Goal: Complete application form

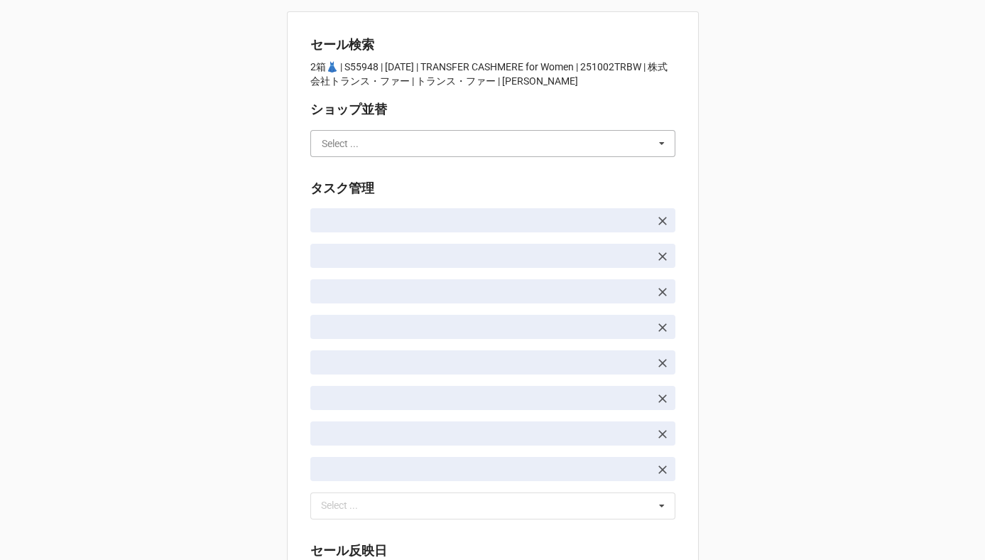
click at [396, 142] on input "text" at bounding box center [494, 144] width 364 height 26
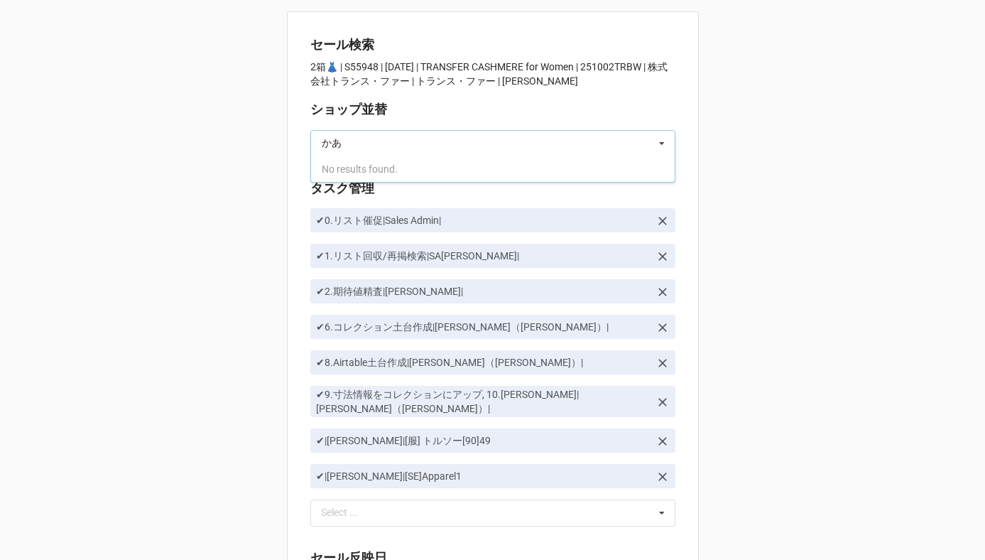
type input "か"
type input "[PERSON_NAME]"
click at [388, 170] on div "[PERSON_NAME]" at bounding box center [493, 169] width 364 height 26
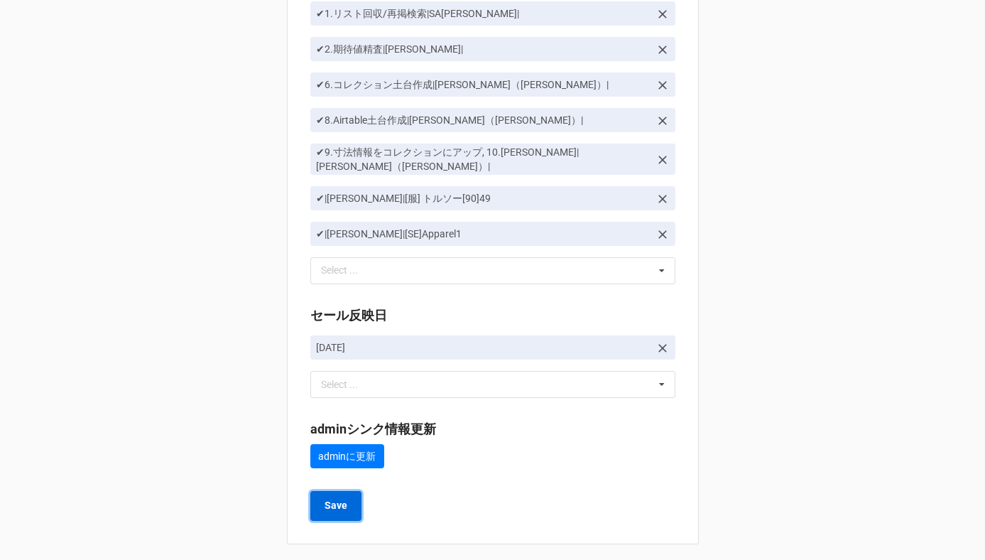
click at [326, 498] on b "Save" at bounding box center [336, 505] width 23 height 15
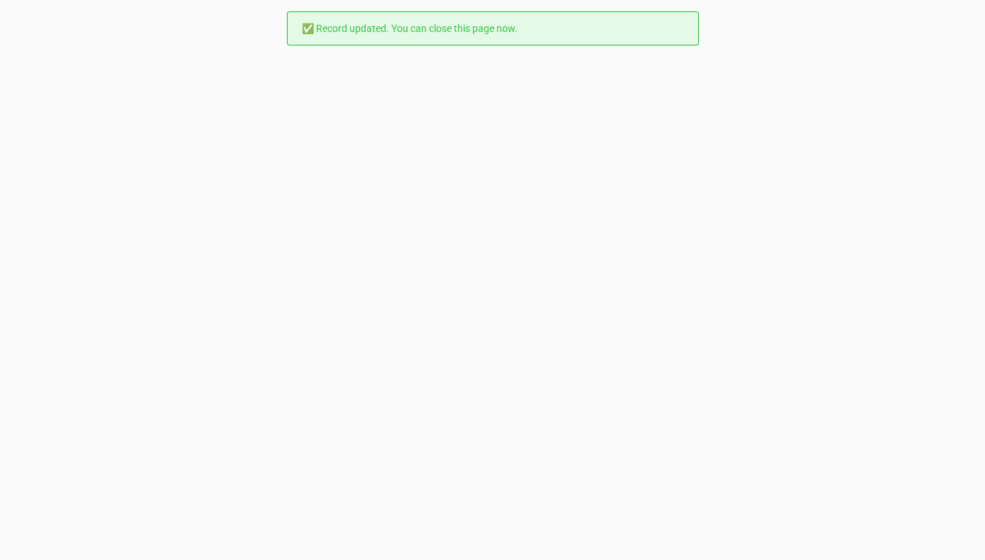
scroll to position [0, 0]
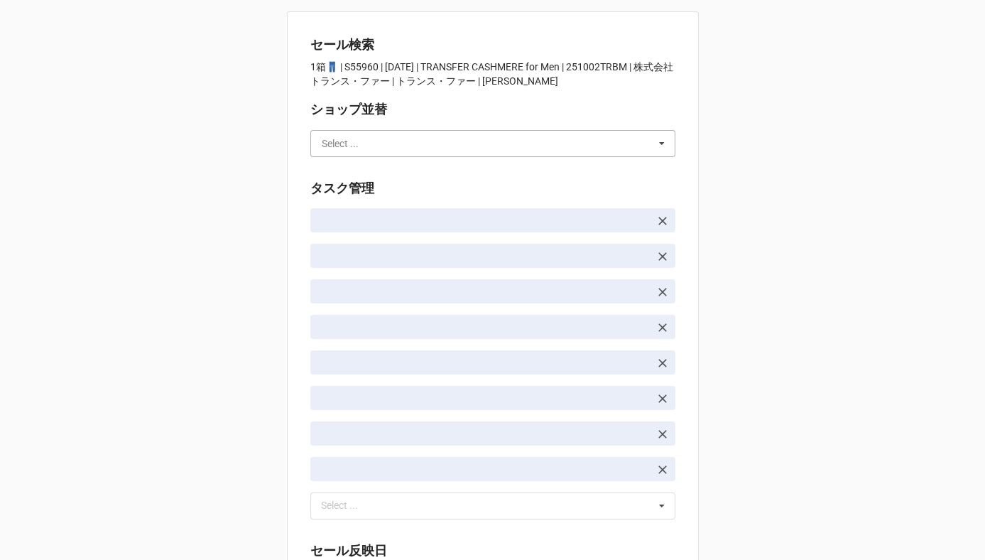
click at [338, 136] on input "text" at bounding box center [494, 144] width 364 height 26
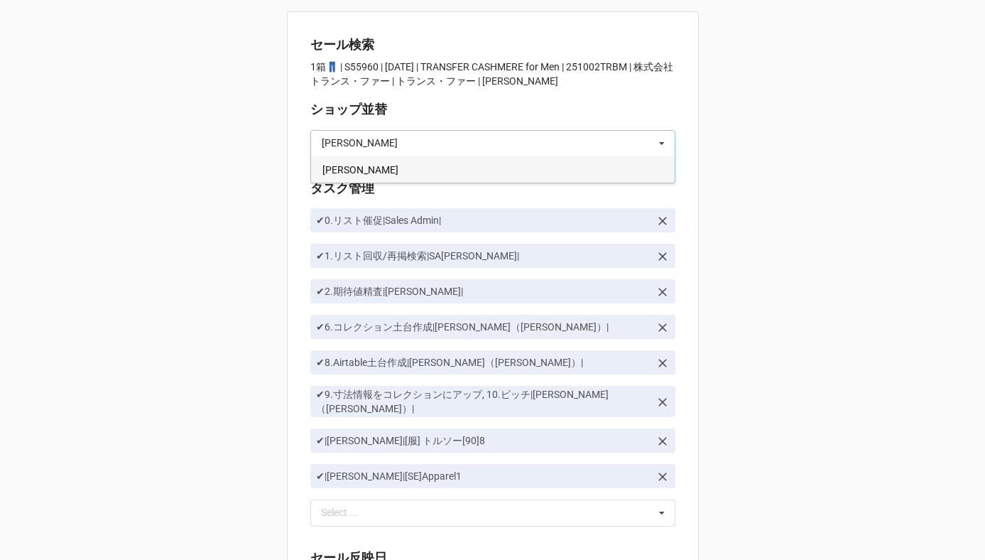
type input "[PERSON_NAME]"
click at [330, 165] on span "[PERSON_NAME]" at bounding box center [360, 169] width 76 height 11
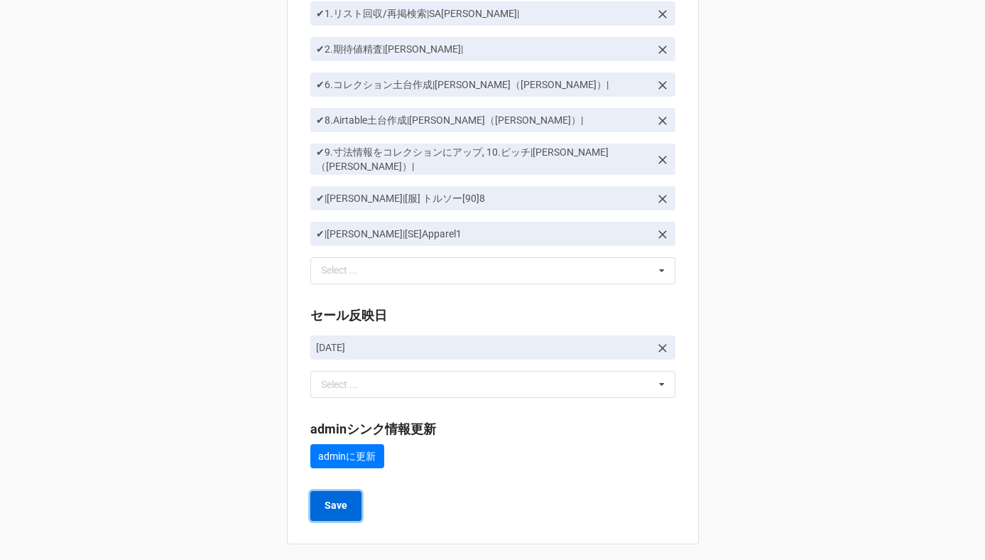
click at [343, 498] on b "Save" at bounding box center [336, 505] width 23 height 15
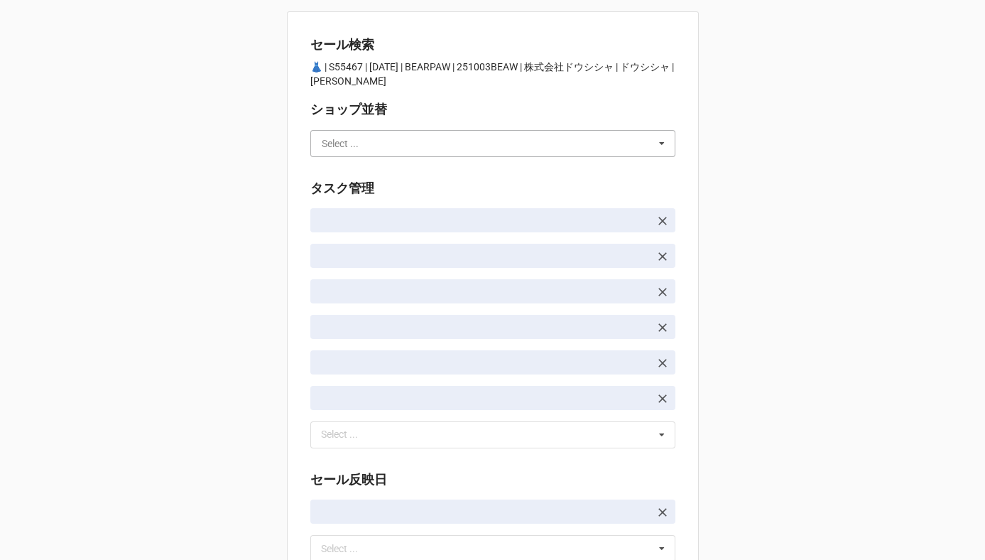
click at [381, 153] on input "text" at bounding box center [494, 144] width 364 height 26
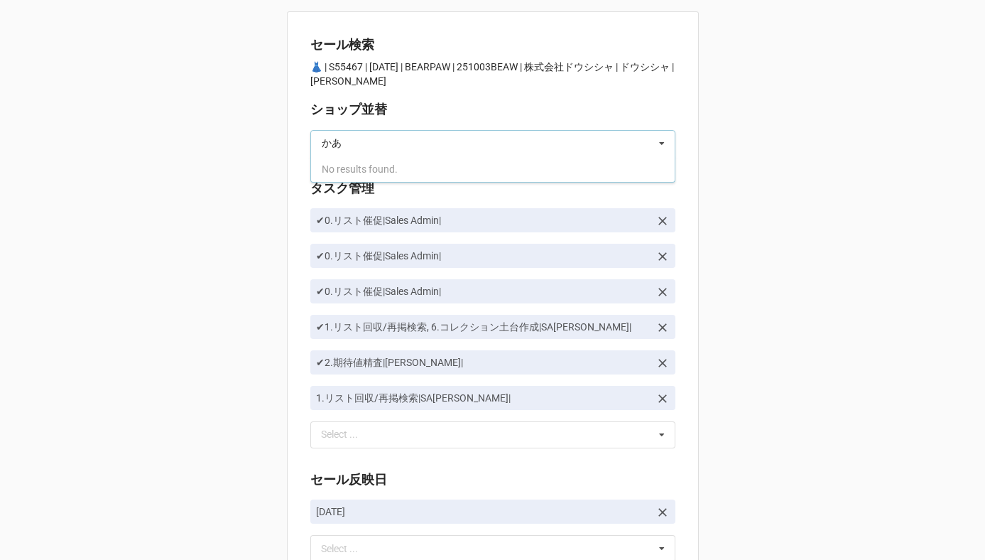
type input "か"
type input "[PERSON_NAME]"
click at [360, 148] on input "text" at bounding box center [494, 144] width 364 height 26
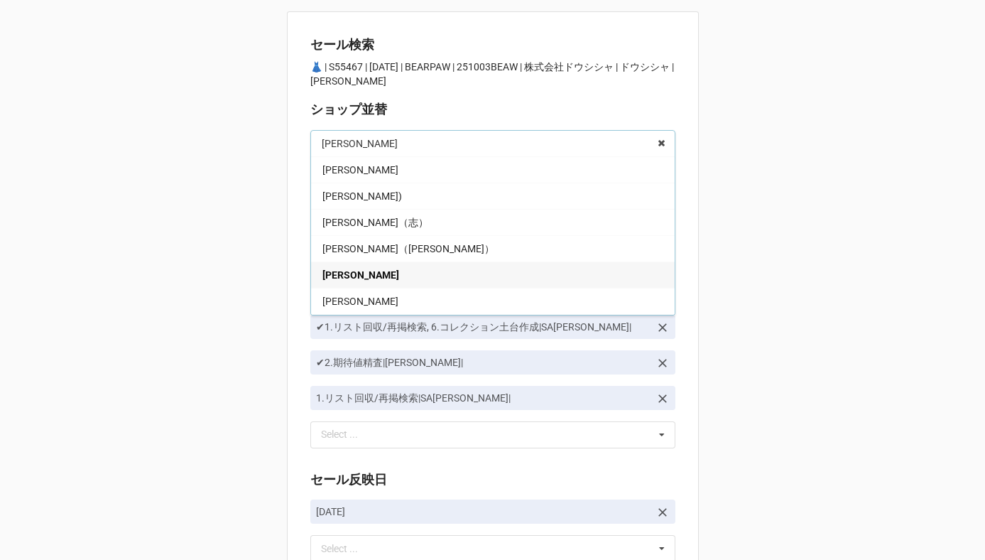
click at [338, 274] on span "[PERSON_NAME]" at bounding box center [360, 274] width 77 height 11
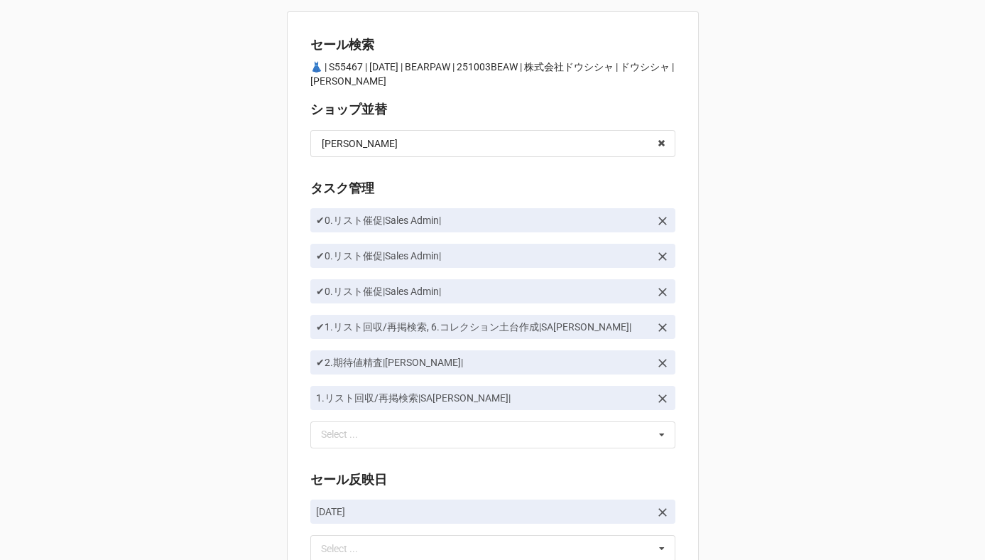
click at [263, 255] on div "セール検索 👗 | S55467 | 10/03 (金) | BEARPAW | 251003BEAW | 株式会社ドウシシャ | ドウシシャ | 川島 ショ…" at bounding box center [492, 365] width 985 height 731
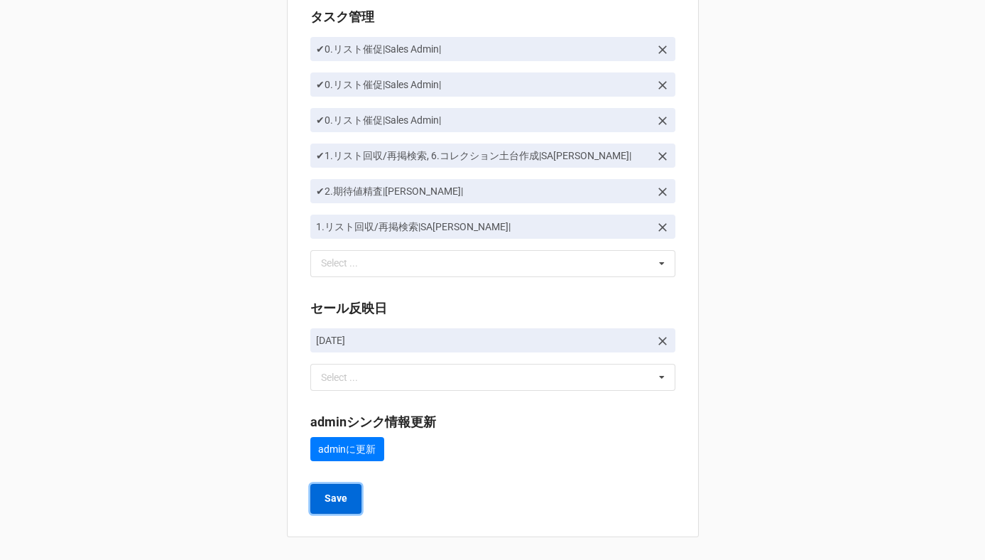
click at [335, 489] on button "Save" at bounding box center [335, 499] width 51 height 30
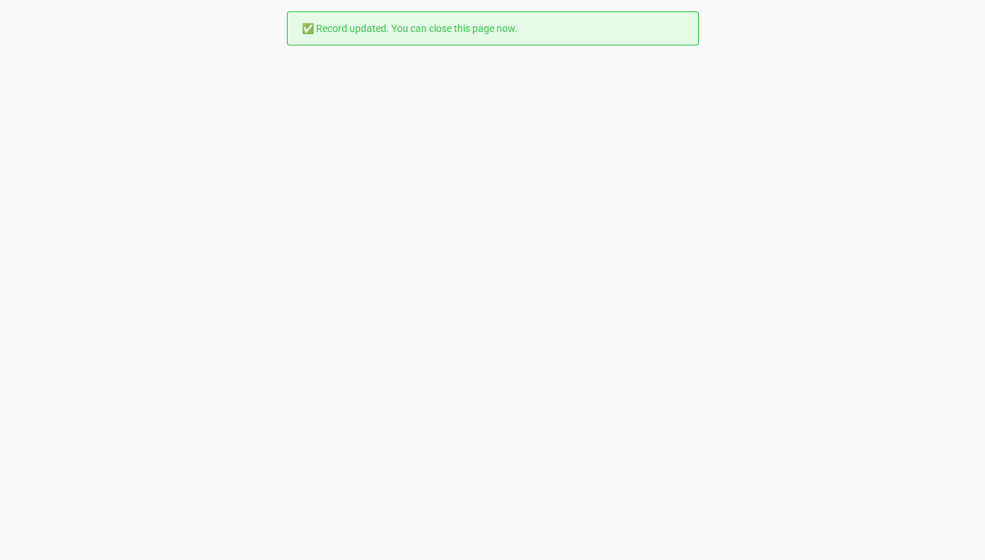
scroll to position [0, 0]
